Goal: Task Accomplishment & Management: Use online tool/utility

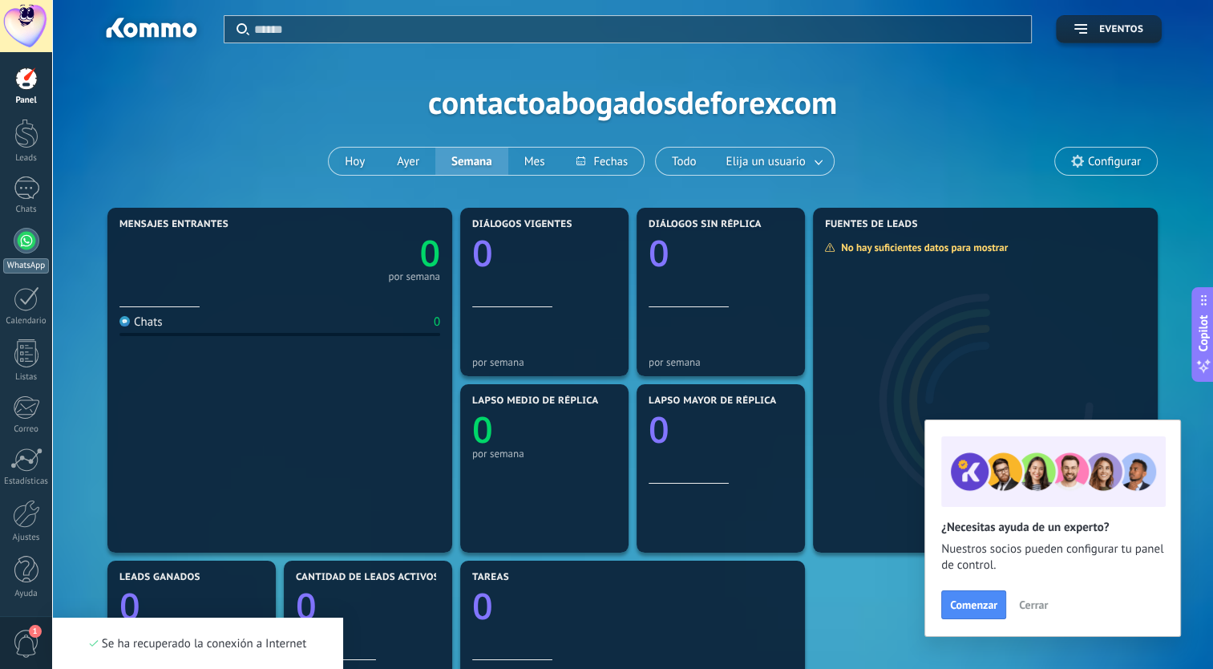
click at [18, 237] on div at bounding box center [27, 241] width 26 height 26
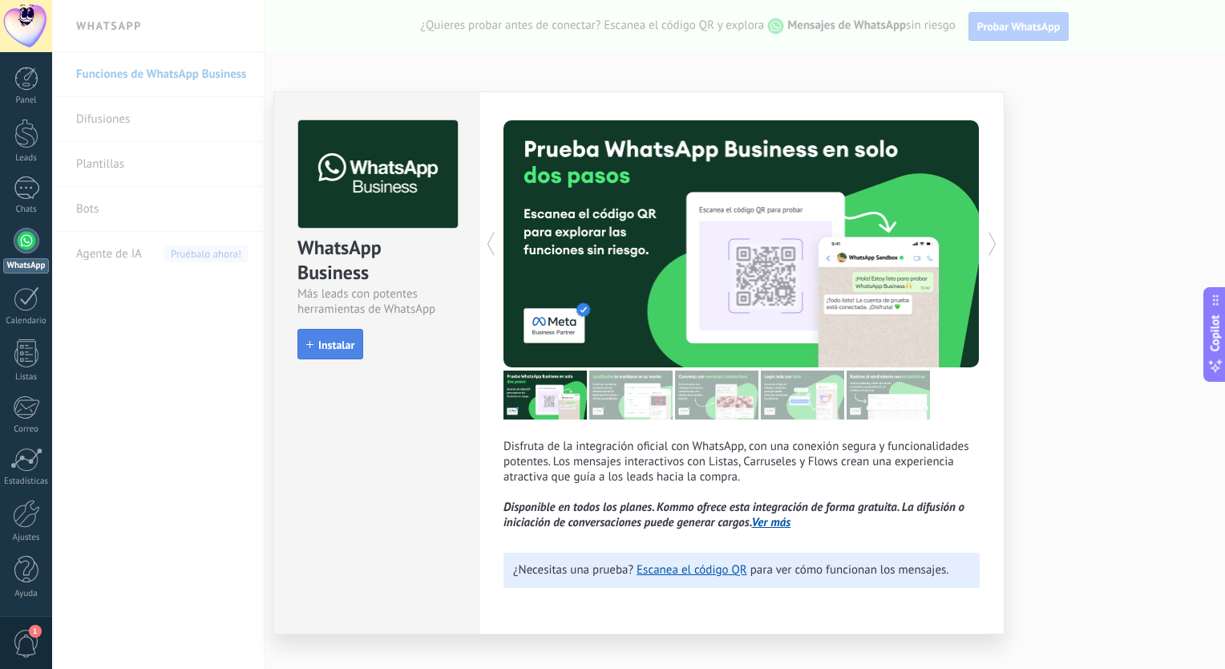
click at [328, 357] on button "Instalar" at bounding box center [330, 344] width 66 height 30
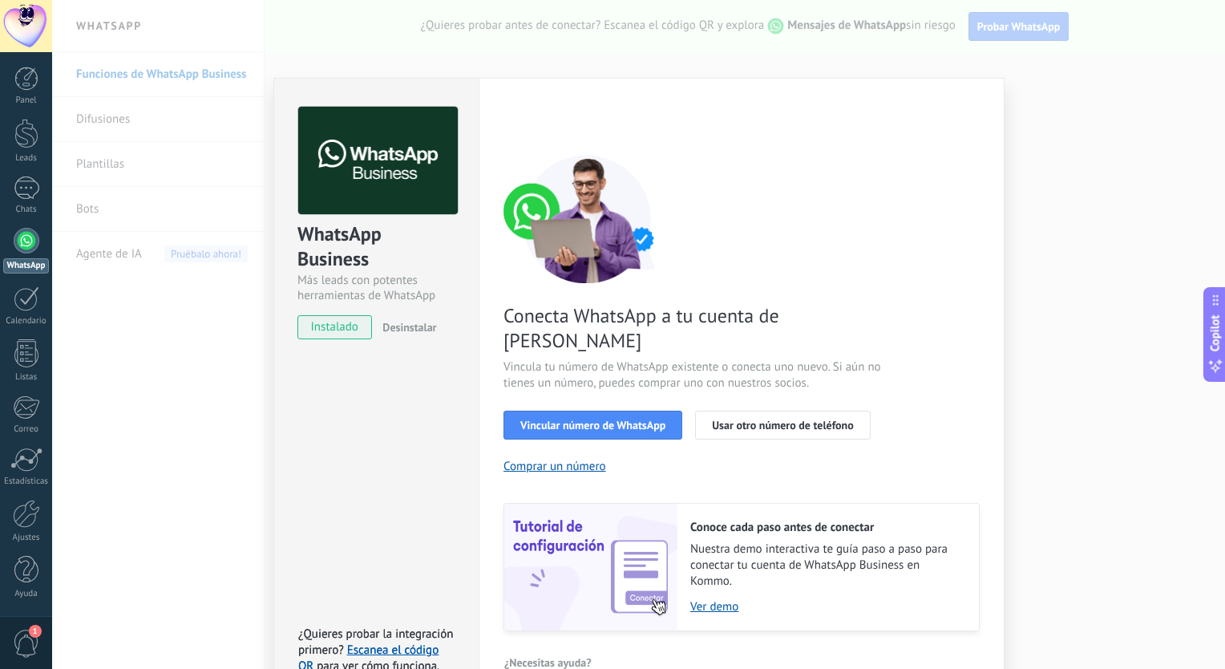
scroll to position [27, 0]
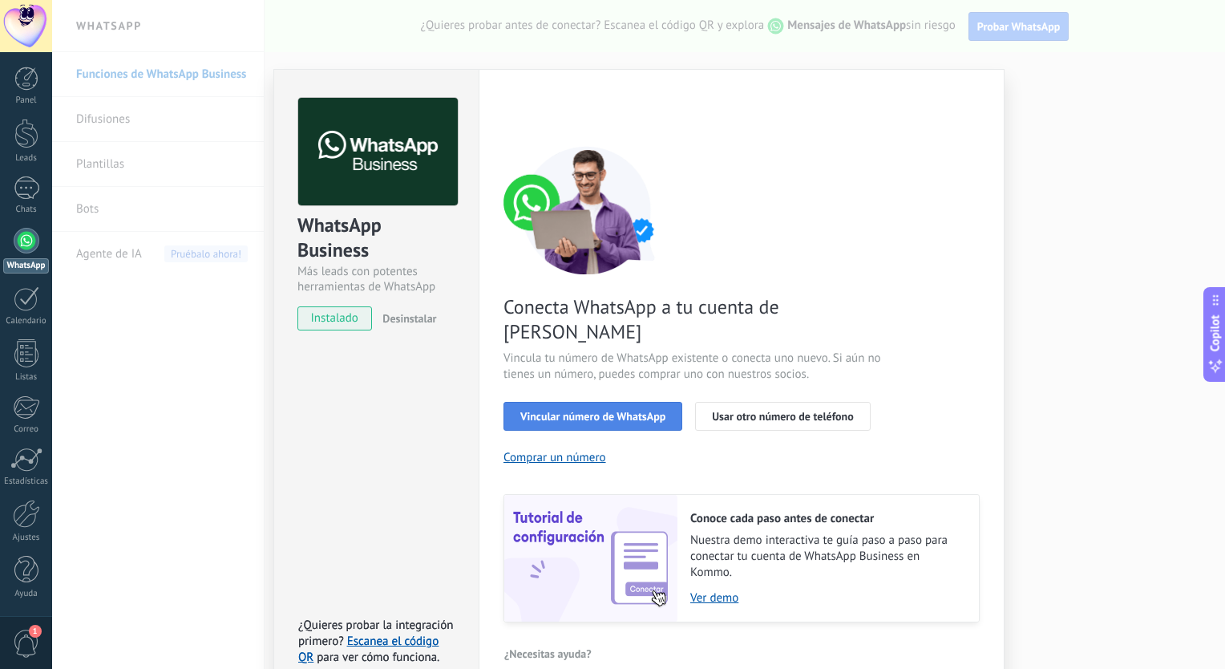
click at [600, 411] on span "Vincular número de WhatsApp" at bounding box center [592, 416] width 145 height 11
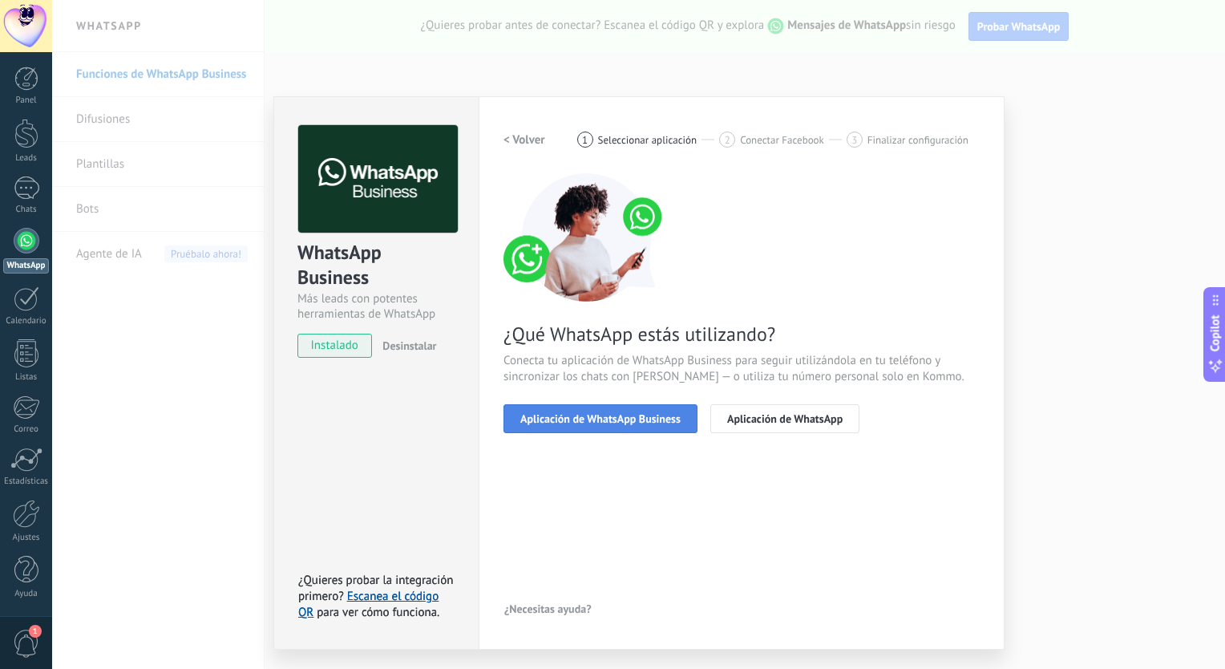
click at [686, 415] on button "Aplicación de WhatsApp Business" at bounding box center [601, 418] width 194 height 29
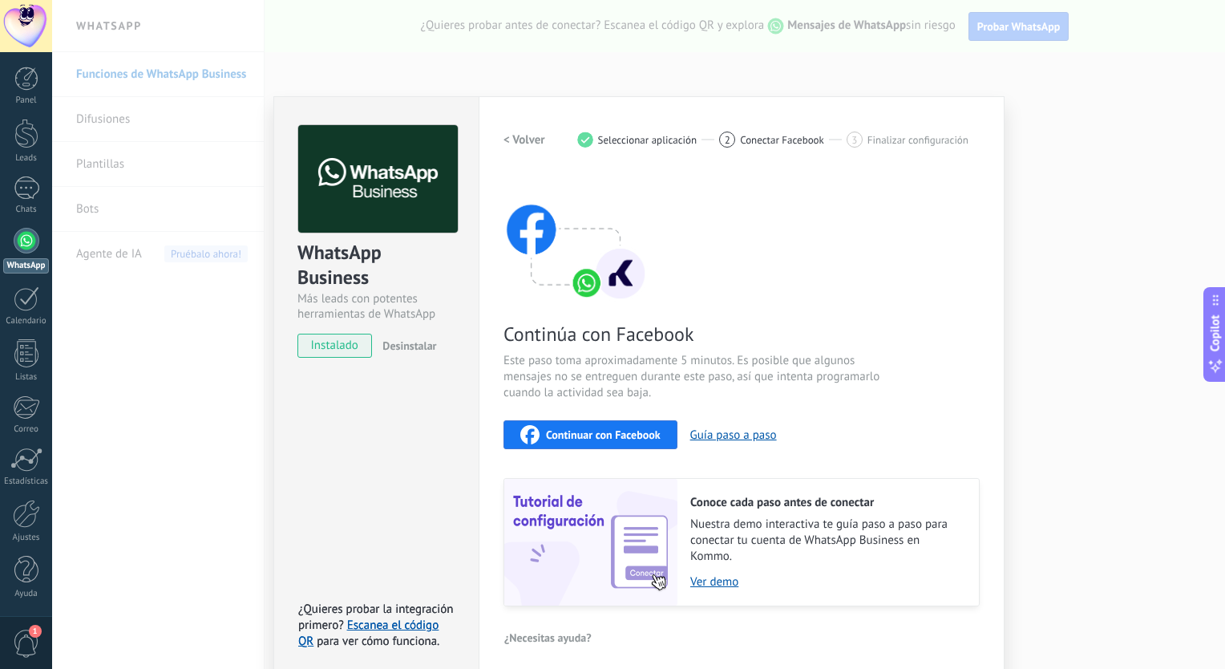
scroll to position [9, 0]
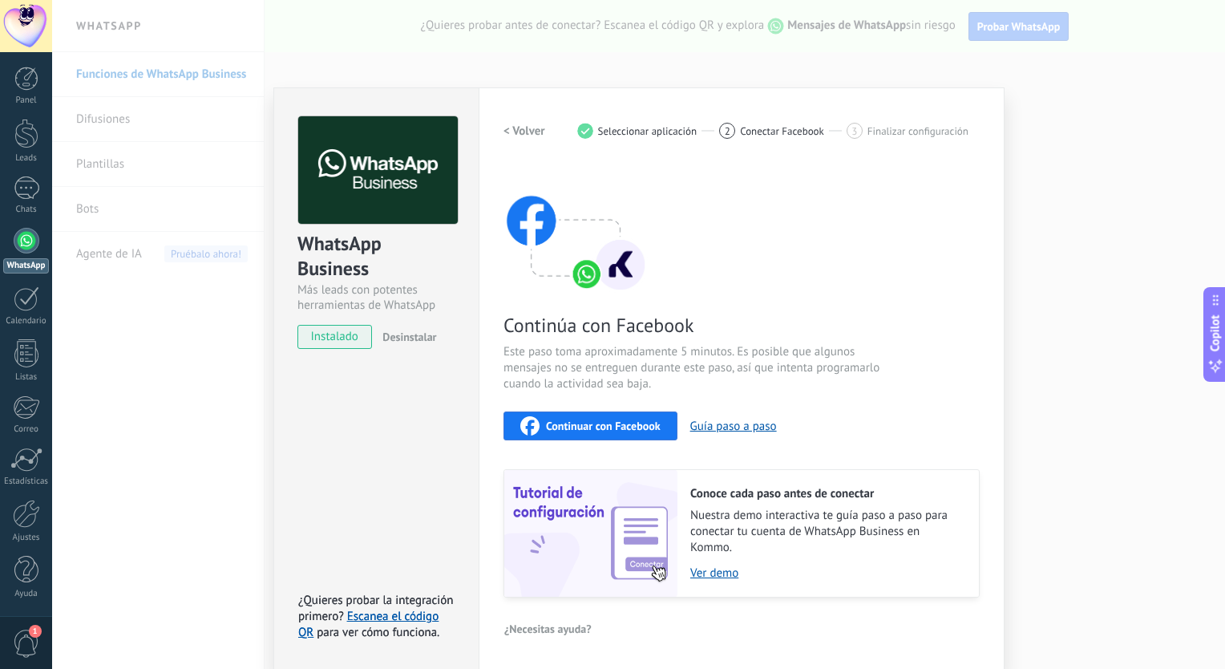
click at [617, 433] on div "Continuar con Facebook" at bounding box center [590, 425] width 140 height 19
